Goal: Task Accomplishment & Management: Use online tool/utility

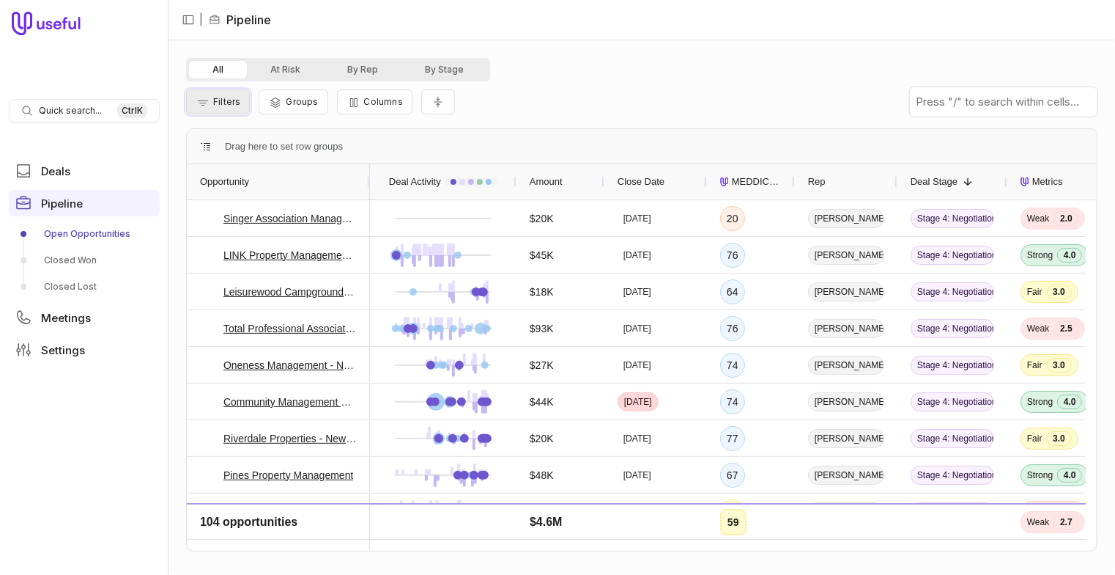
click at [235, 102] on span "Filters" at bounding box center [226, 101] width 27 height 11
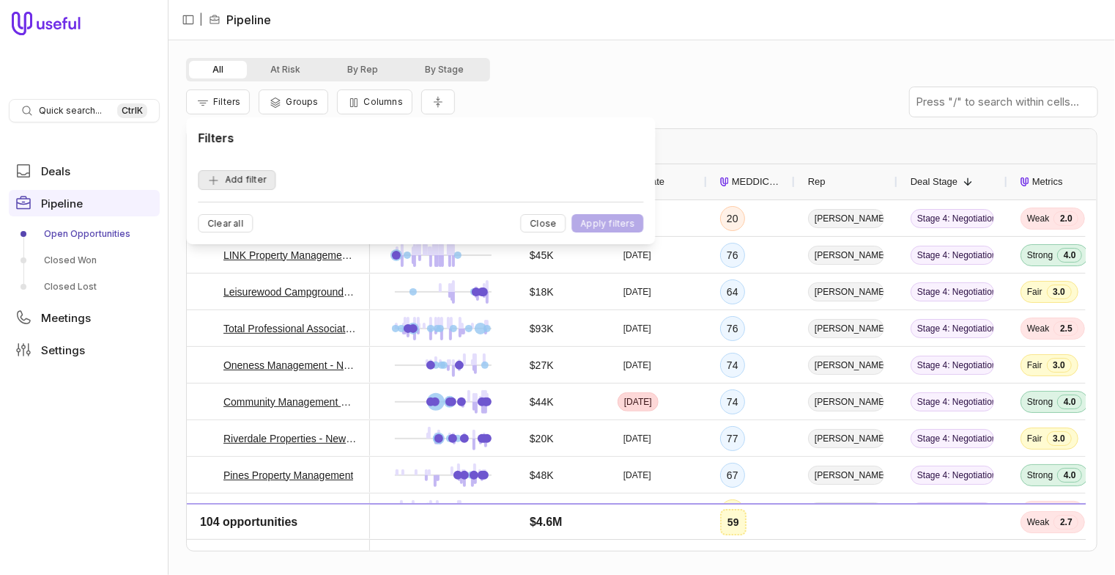
click at [259, 180] on button "Add filter" at bounding box center [237, 180] width 78 height 20
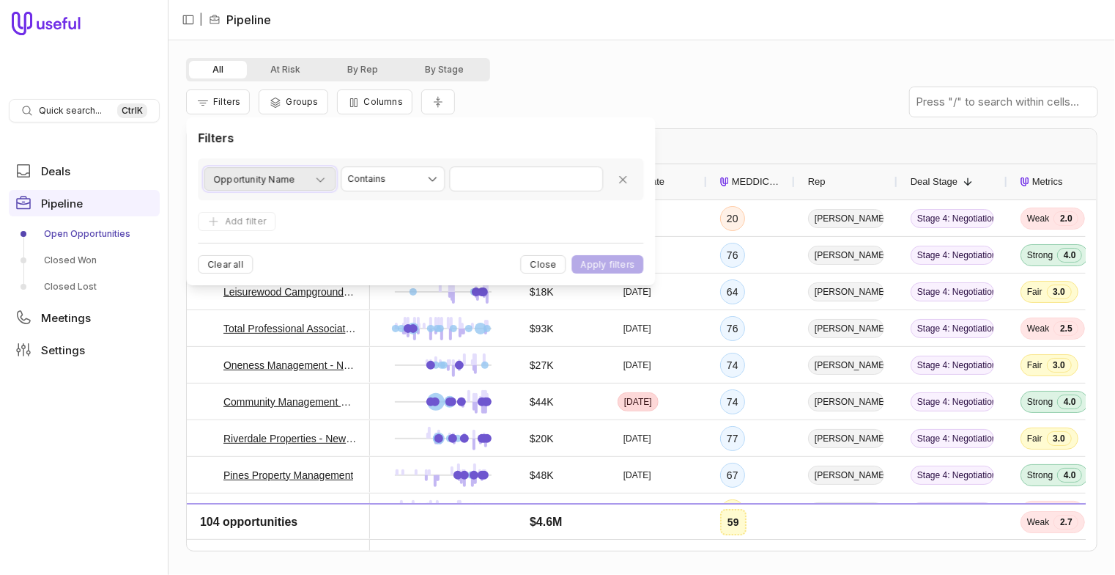
click at [293, 180] on div "Opportunity Name" at bounding box center [269, 180] width 113 height 18
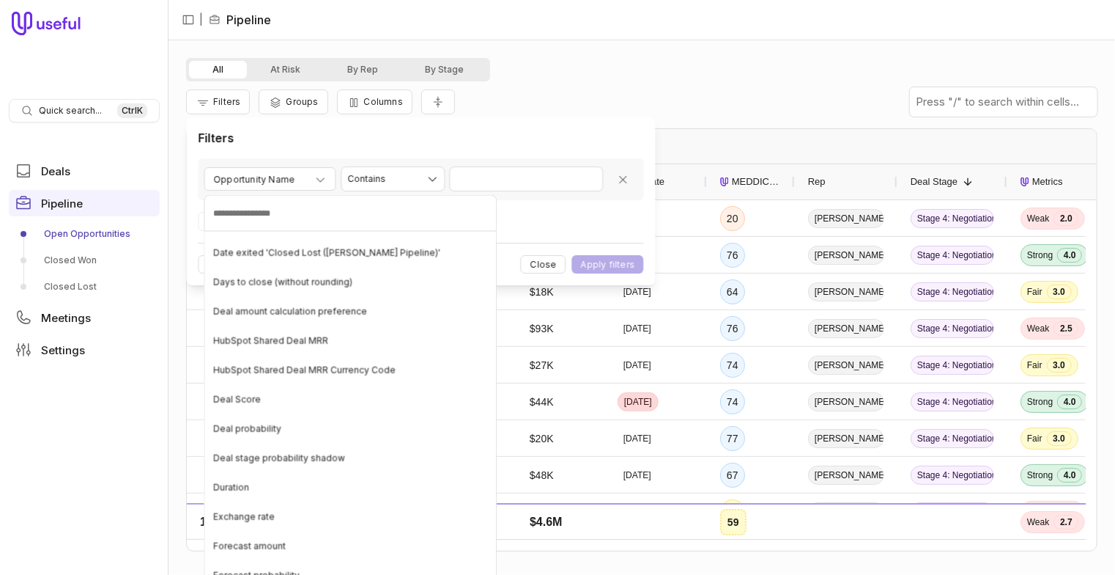
scroll to position [9281, 0]
click at [267, 216] on input at bounding box center [350, 213] width 293 height 37
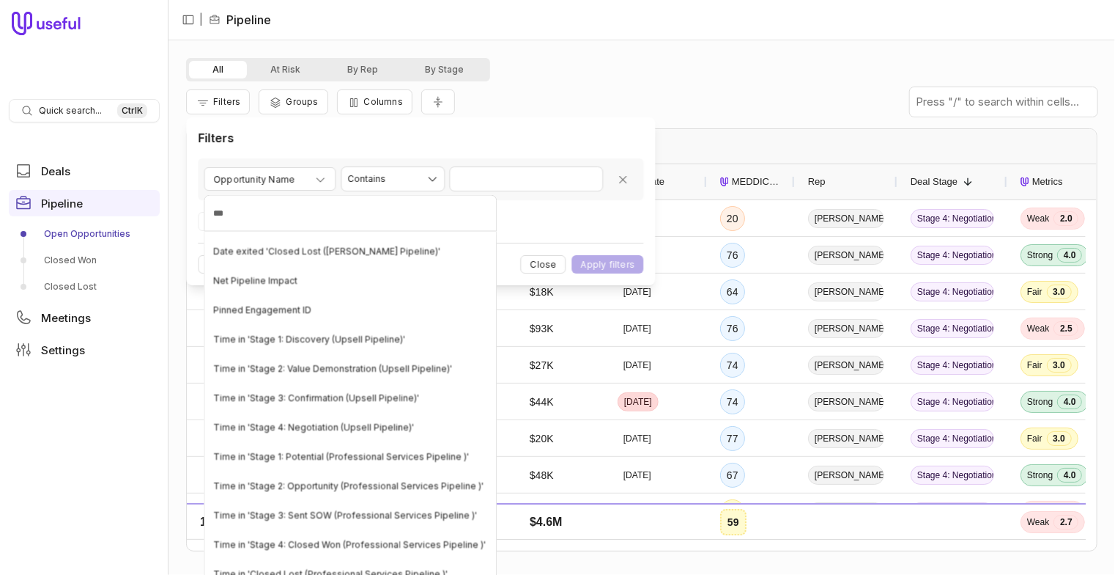
scroll to position [1905, 0]
type input "********"
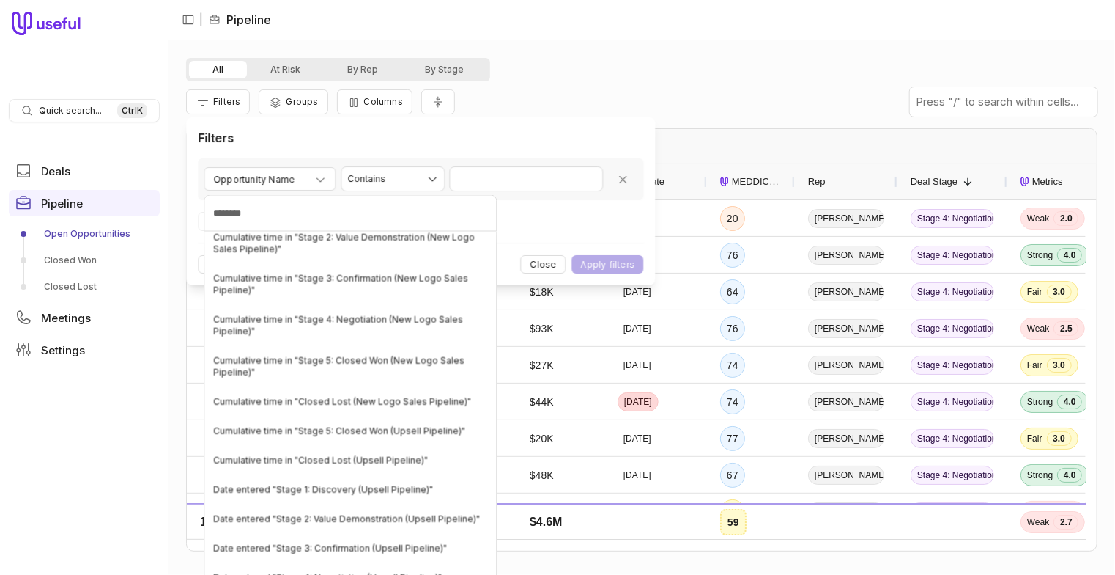
scroll to position [3519, 0]
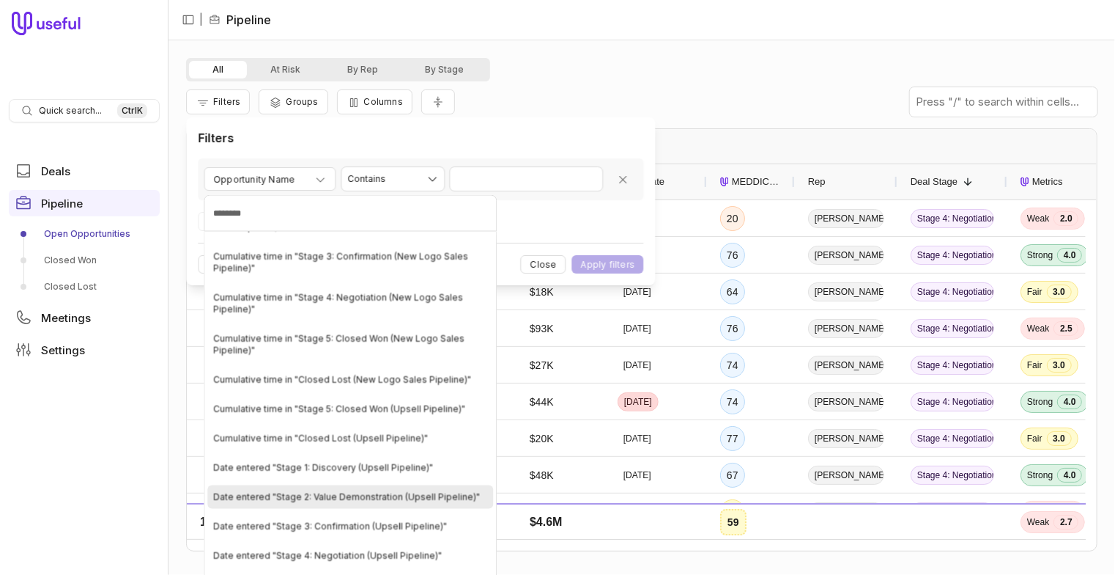
click at [293, 491] on span "Date entered "Stage 2: Value Demonstration (Upsell Pipeline)"" at bounding box center [346, 497] width 267 height 12
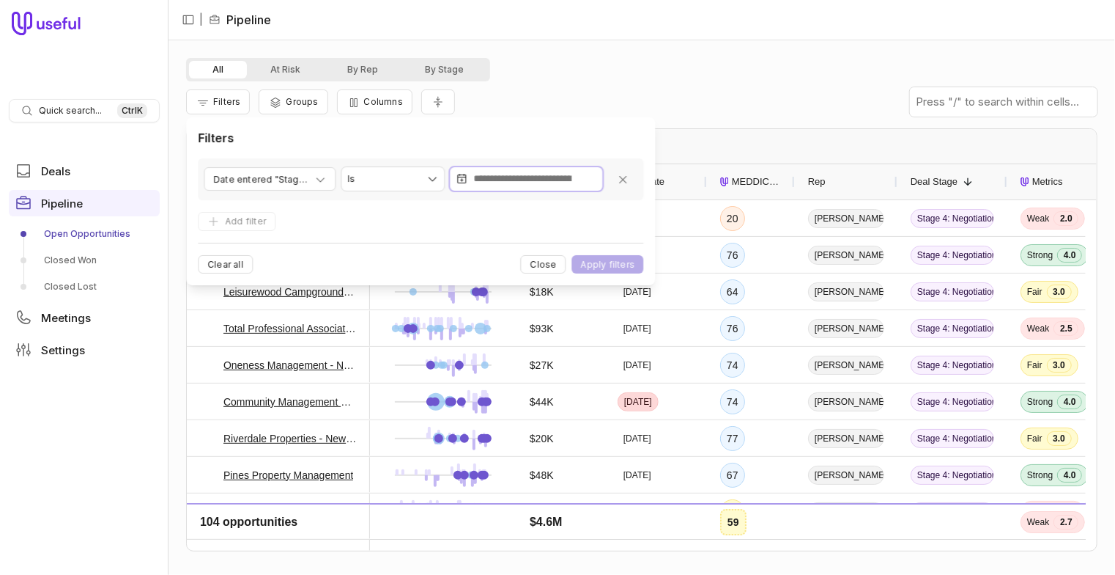
click at [491, 181] on input "text" at bounding box center [522, 179] width 98 height 18
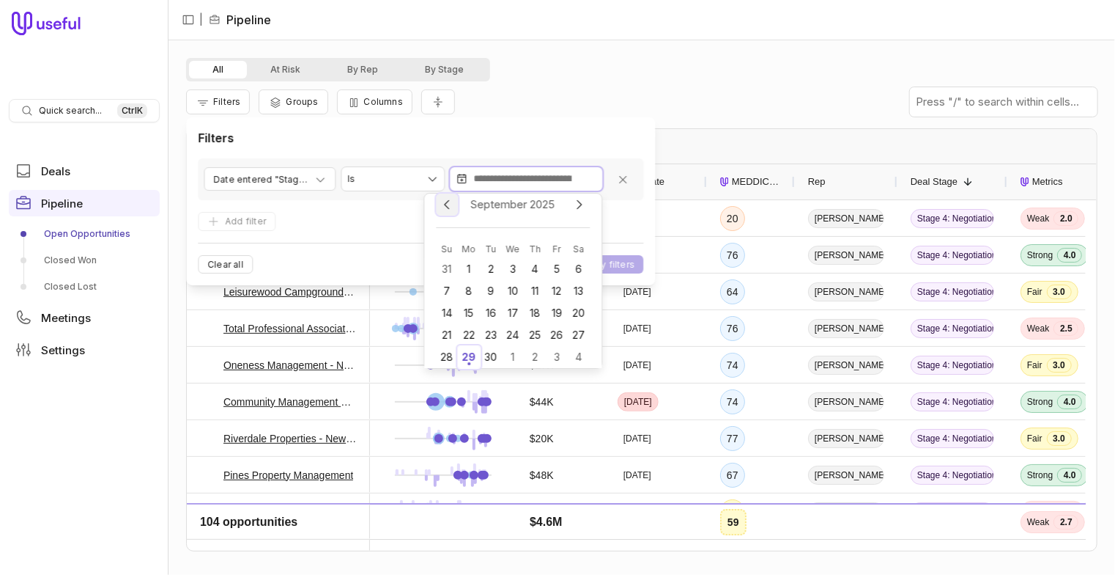
click at [448, 204] on icon "Previous month" at bounding box center [446, 204] width 13 height 13
click at [430, 185] on html "Quick search... Ctrl K Deals Pipeline Open Opportunities Closed Won Closed Lost…" at bounding box center [557, 287] width 1115 height 575
select select "**********"
click at [557, 267] on div "1" at bounding box center [557, 269] width 22 height 22
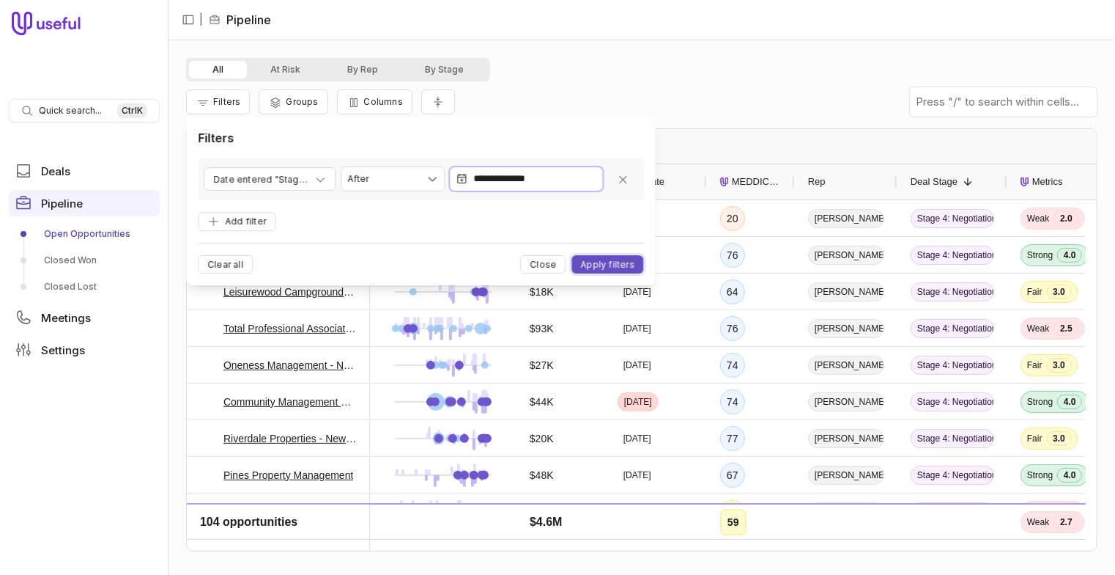
click at [613, 265] on button "Apply filters" at bounding box center [608, 264] width 72 height 18
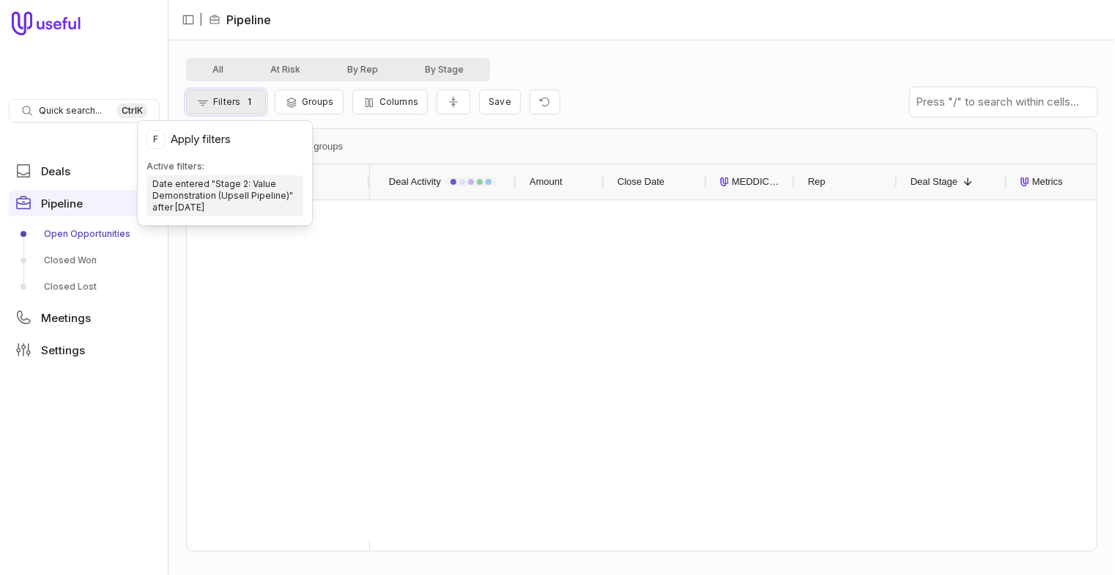
click at [229, 100] on span "Filters" at bounding box center [226, 101] width 27 height 11
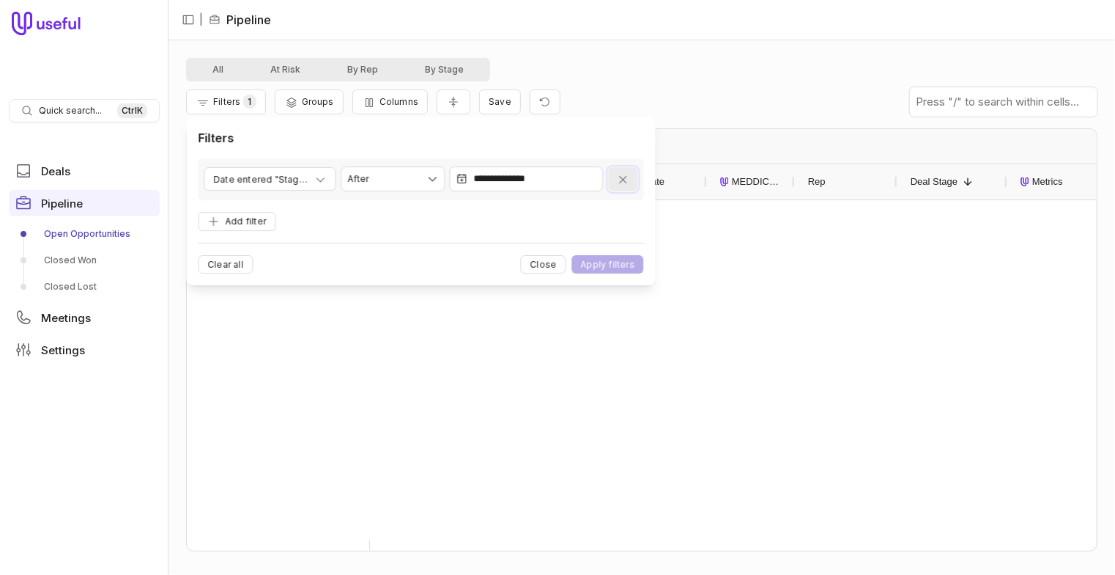
click at [625, 186] on button "Remove filter" at bounding box center [622, 179] width 29 height 24
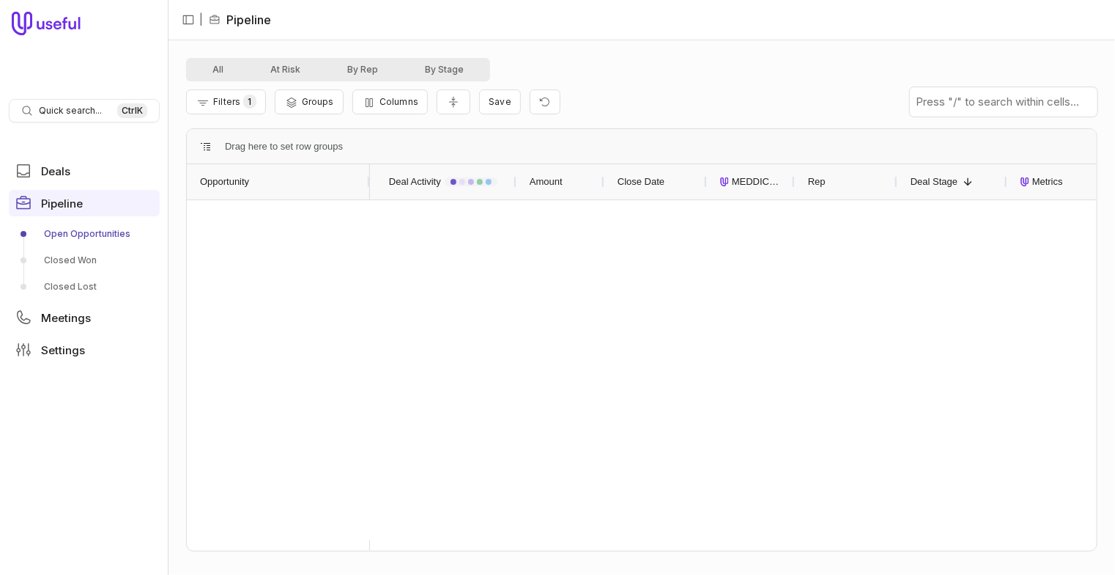
click at [668, 50] on div "All At Risk By Rep By Stage Filters 1 Groups Columns Save Drag here to set row …" at bounding box center [642, 307] width 947 height 534
click at [366, 72] on button "By Rep" at bounding box center [363, 70] width 78 height 18
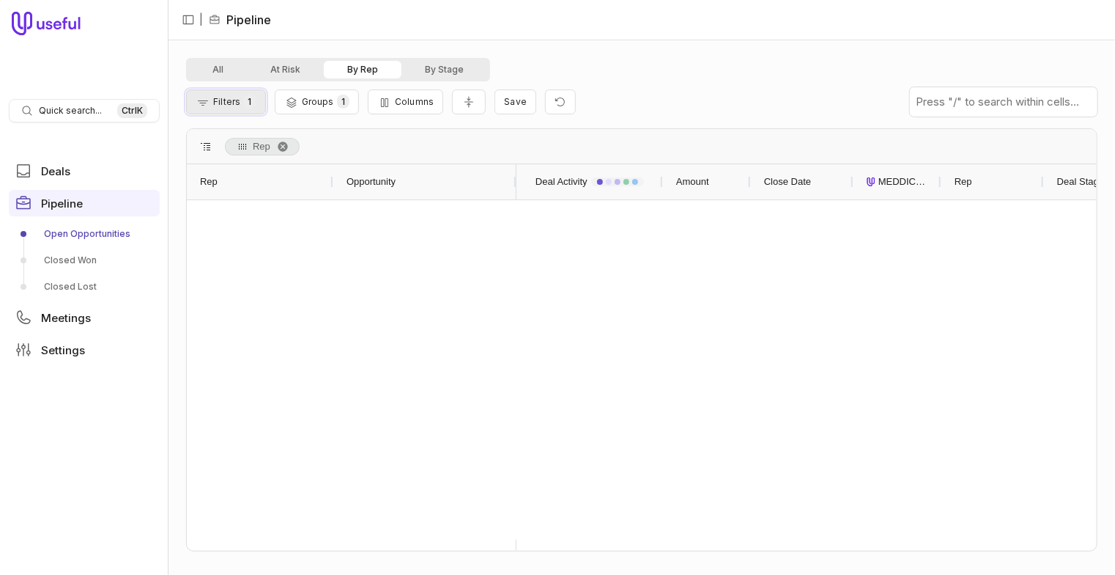
click at [211, 98] on button "Filters 1" at bounding box center [226, 101] width 80 height 25
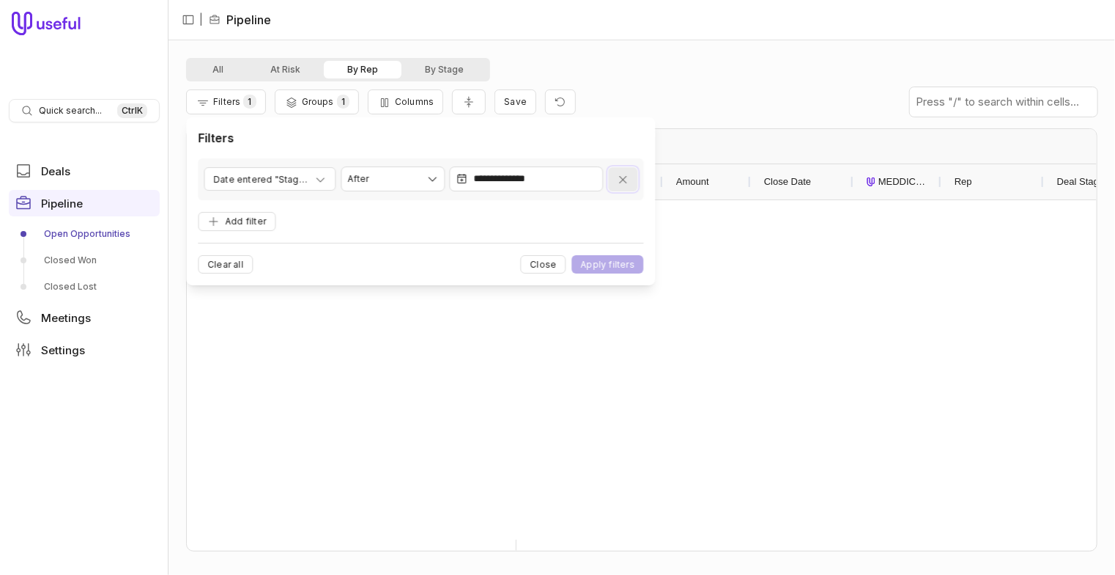
click at [621, 178] on icon "Remove filter" at bounding box center [623, 180] width 12 height 12
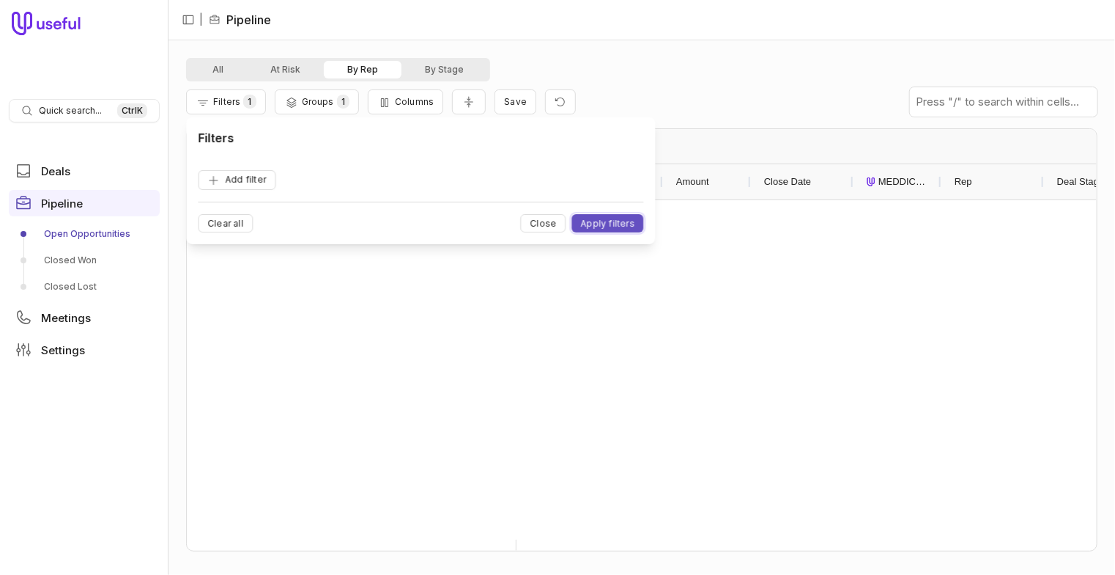
click at [619, 219] on button "Apply filters" at bounding box center [608, 223] width 72 height 18
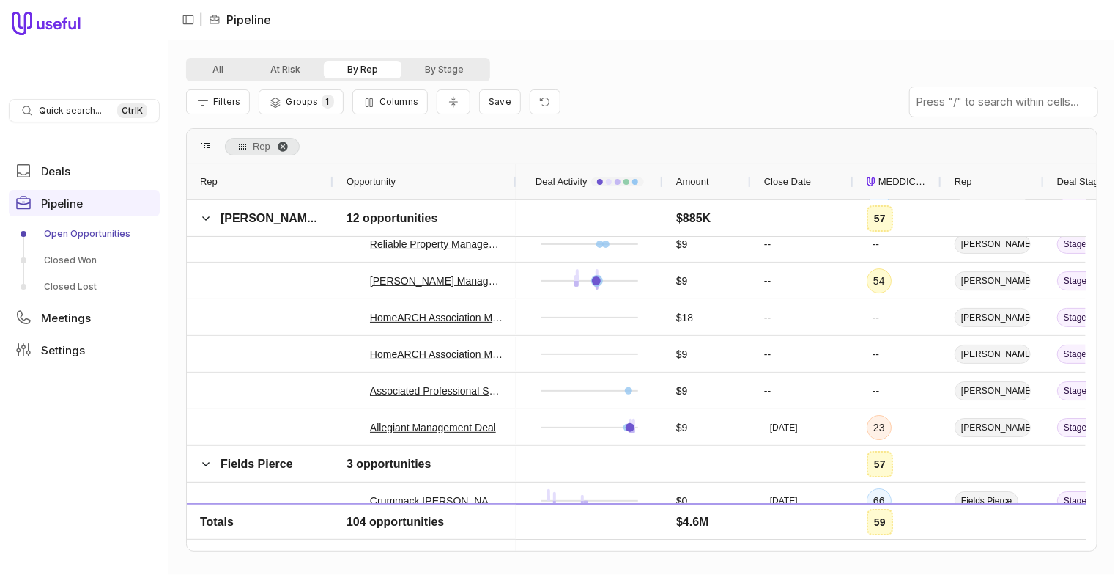
click at [281, 147] on span "Rep. Press ENTER to sort. Press DELETE to remove" at bounding box center [283, 147] width 12 height 12
